Goal: Task Accomplishment & Management: Manage account settings

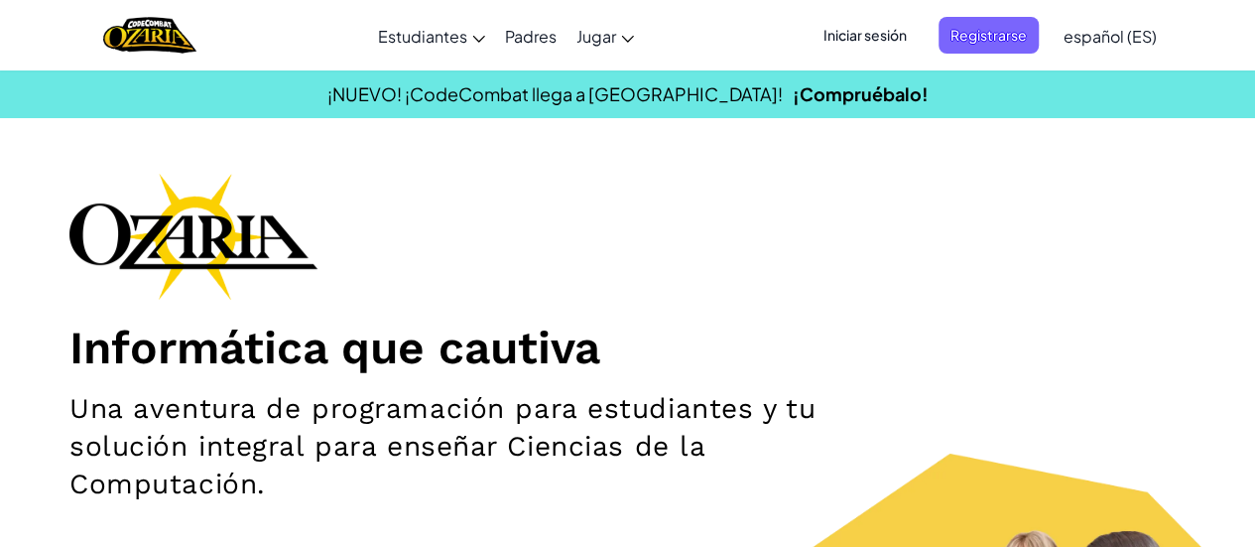
click at [902, 35] on span "Iniciar sesión" at bounding box center [864, 35] width 107 height 37
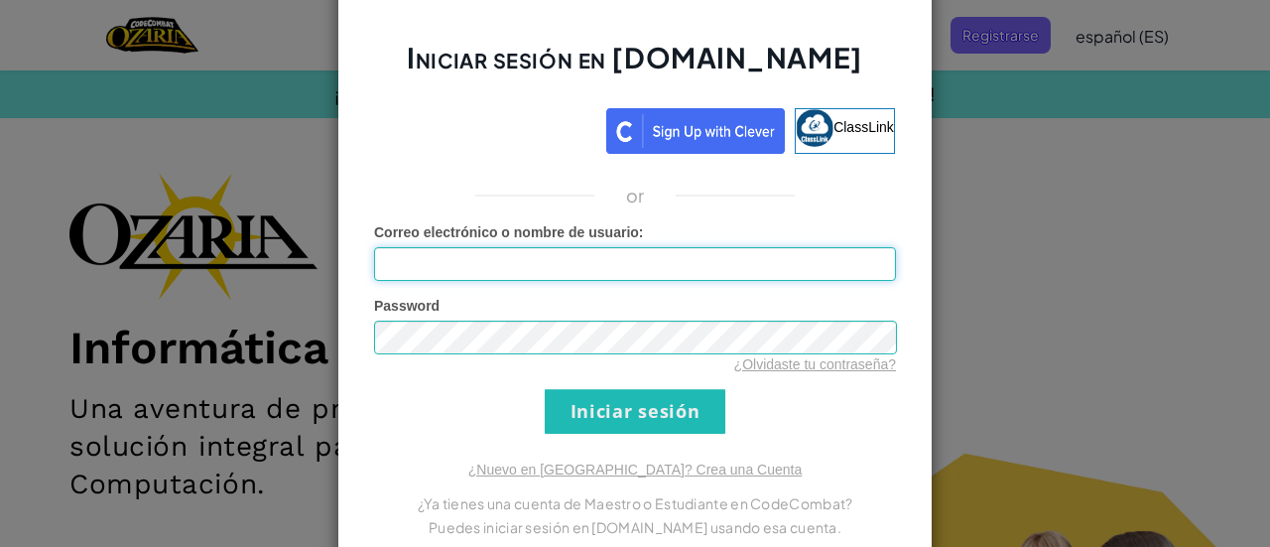
click at [578, 257] on input "Correo electrónico o nombre de usuario :" at bounding box center [635, 264] width 522 height 34
type input "DavidRojasM"
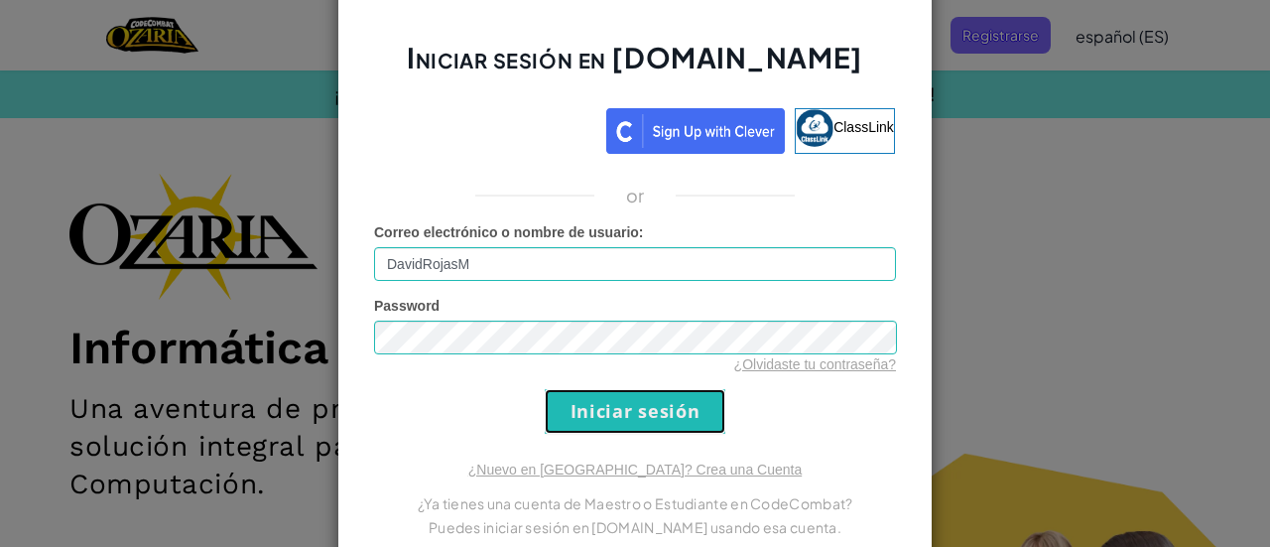
click at [597, 401] on input "Iniciar sesión" at bounding box center [635, 411] width 181 height 45
